Goal: Find specific page/section: Find specific page/section

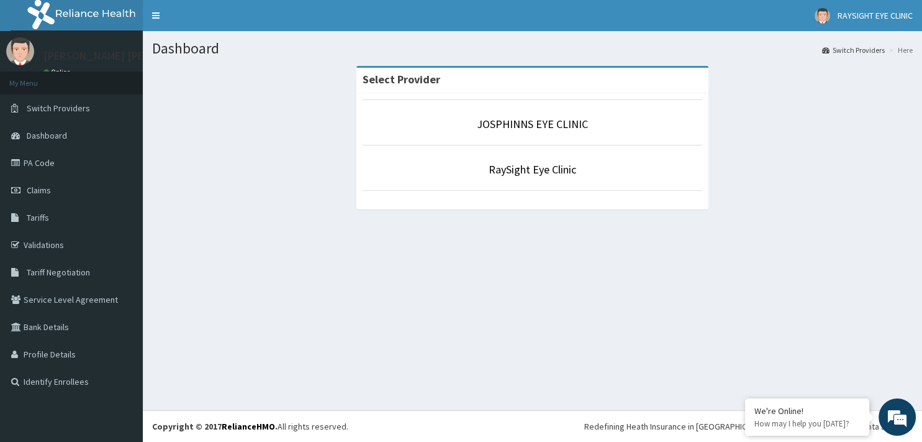
click at [545, 116] on li "JOSPHINNS EYE CLINIC" at bounding box center [533, 122] width 340 height 46
click at [545, 124] on link "JOSPHINNS EYE CLINIC" at bounding box center [532, 124] width 111 height 14
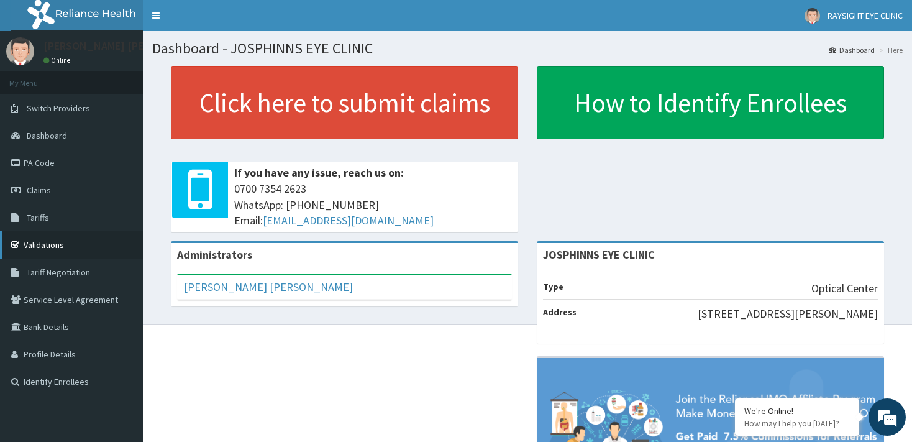
click at [66, 250] on link "Validations" at bounding box center [71, 244] width 143 height 27
